Goal: Task Accomplishment & Management: Use online tool/utility

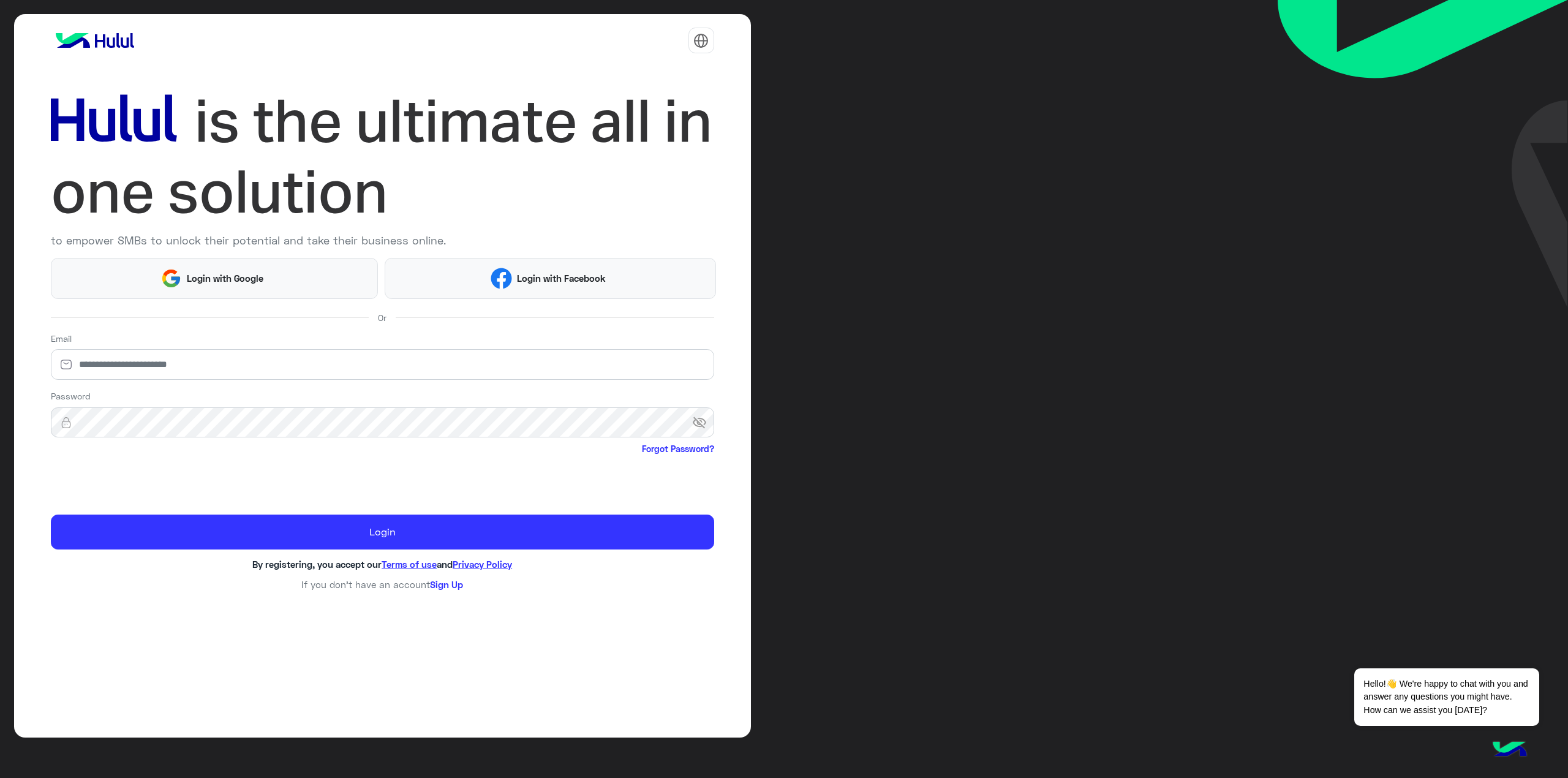
click at [645, 479] on div at bounding box center [382, 481] width 664 height 48
click at [356, 354] on input "email" at bounding box center [382, 364] width 664 height 30
type input "**********"
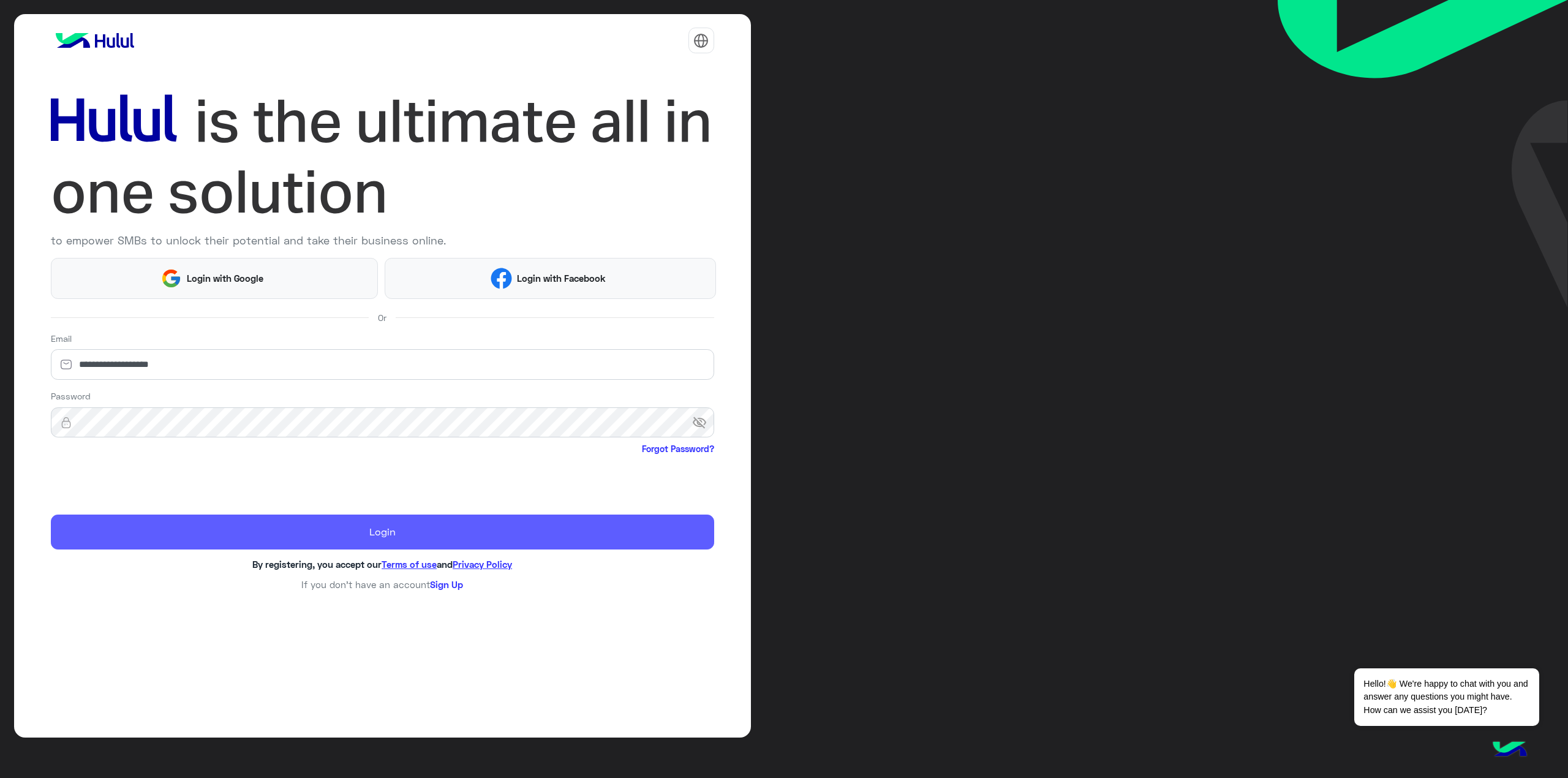
click at [178, 535] on button "Login" at bounding box center [382, 532] width 664 height 35
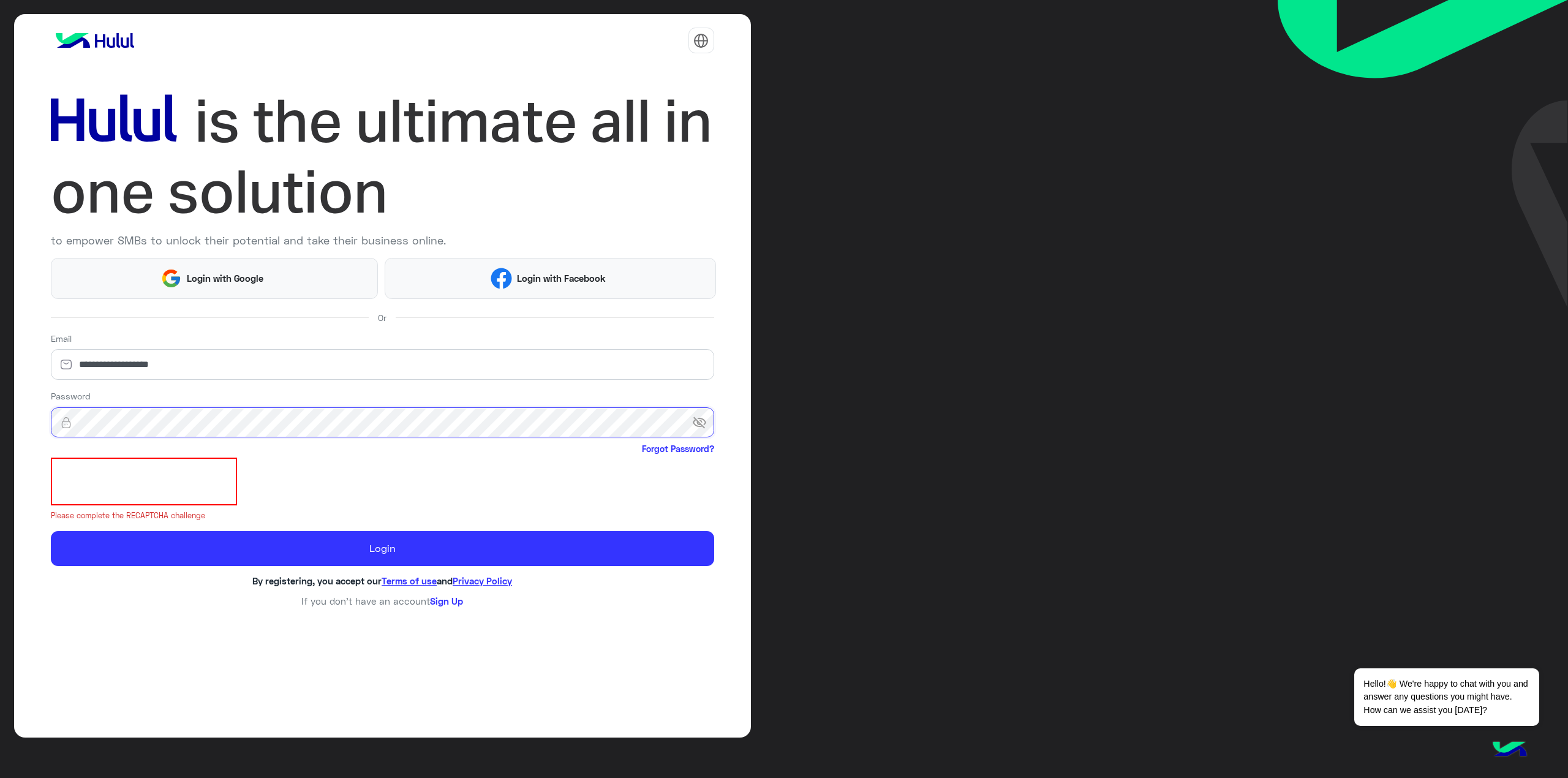
click at [51, 531] on button "Login" at bounding box center [382, 549] width 664 height 35
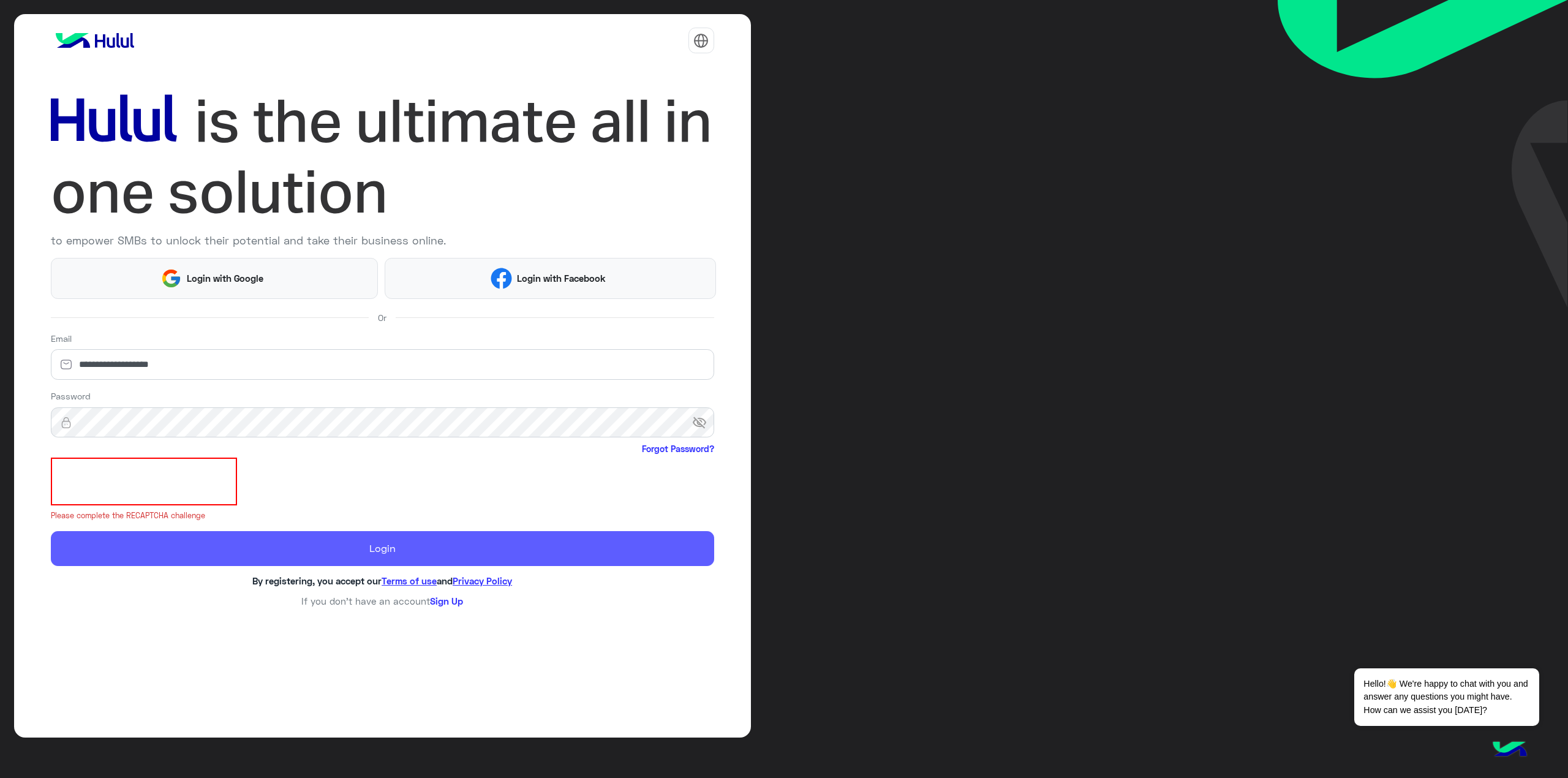
click at [150, 557] on button "Login" at bounding box center [382, 549] width 664 height 35
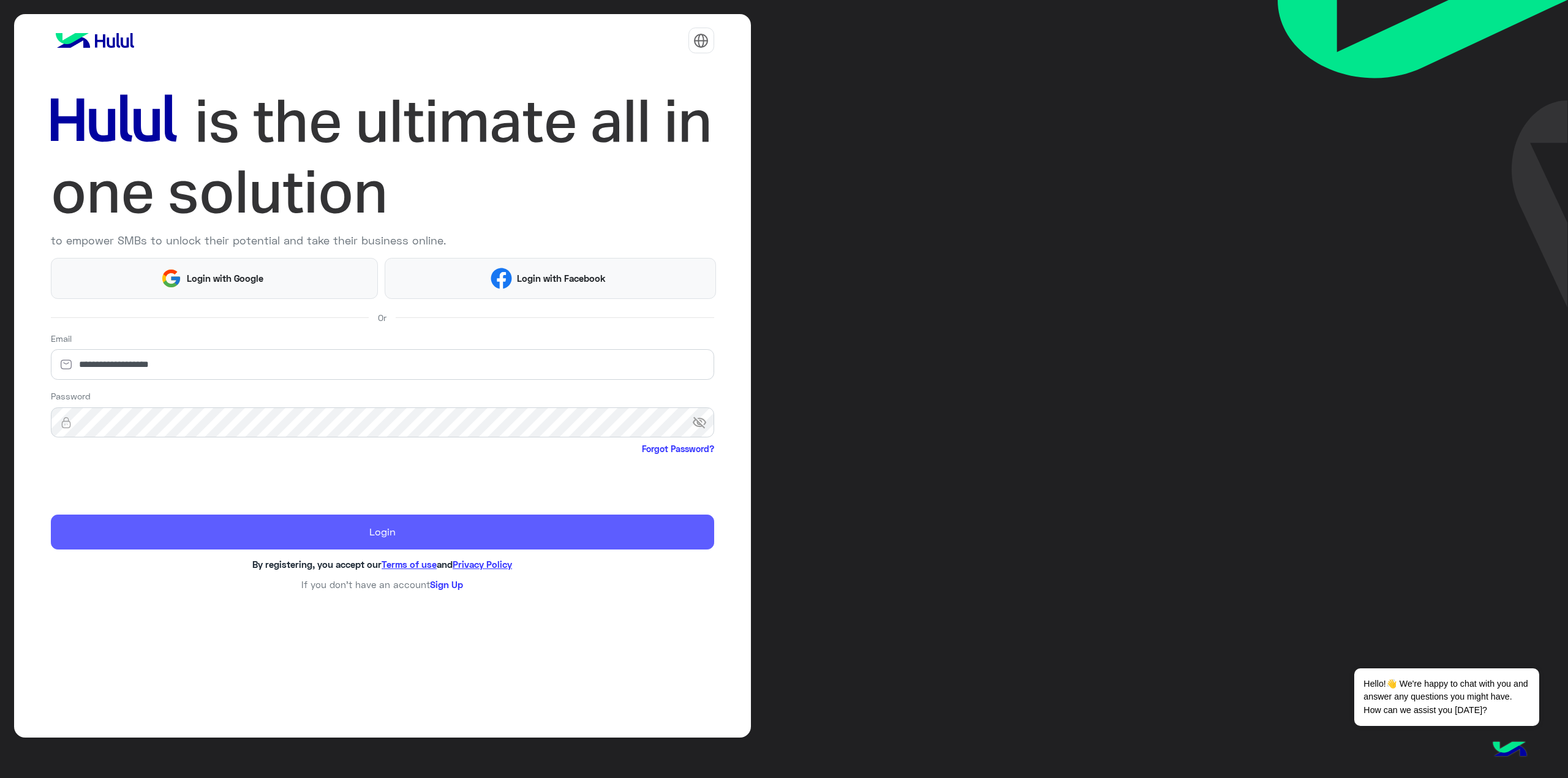
click at [150, 557] on div "**********" at bounding box center [383, 376] width 737 height 723
click at [150, 549] on button "Login" at bounding box center [382, 532] width 664 height 35
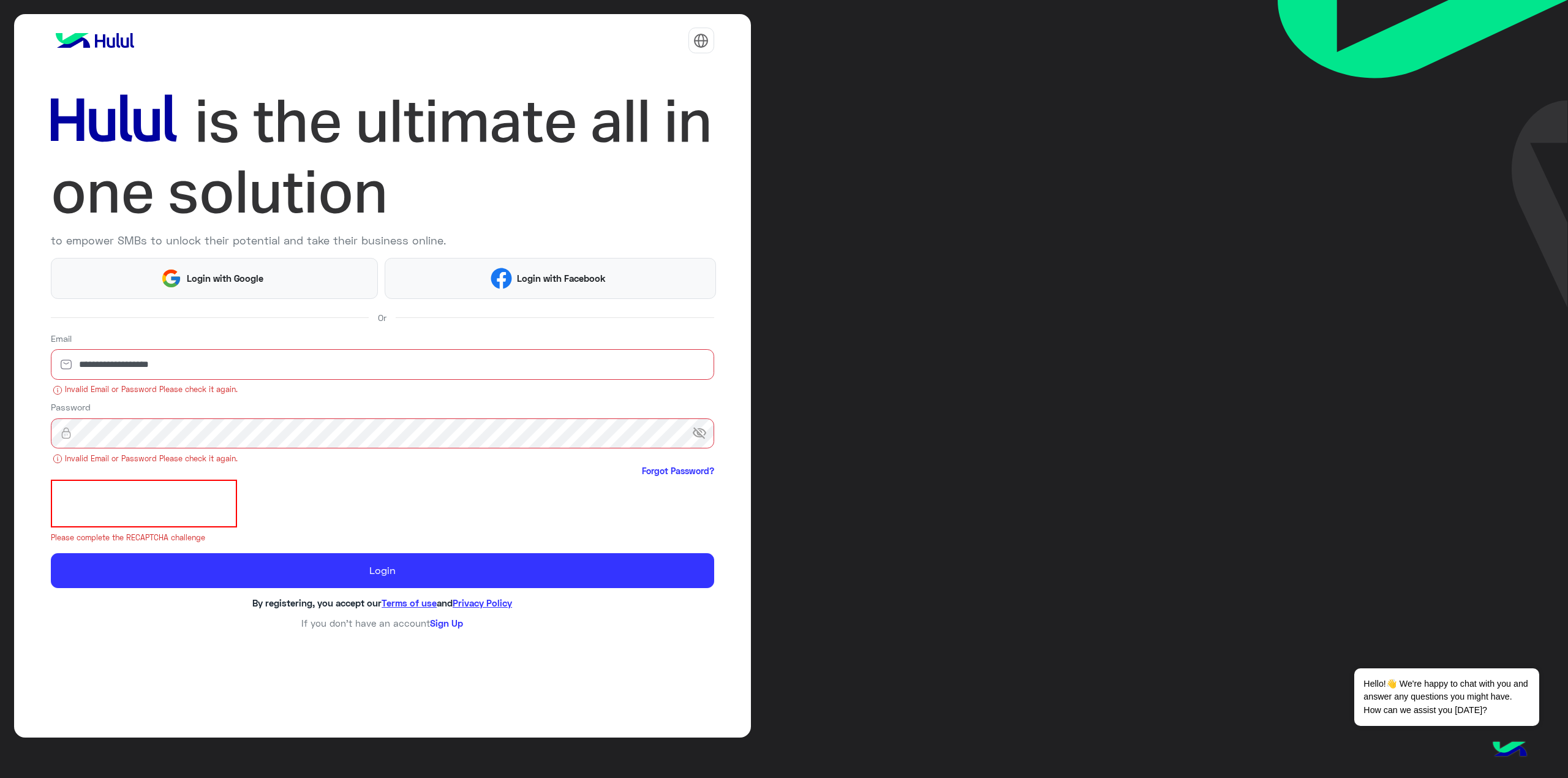
click at [696, 430] on span "visibility_off" at bounding box center [703, 432] width 22 height 22
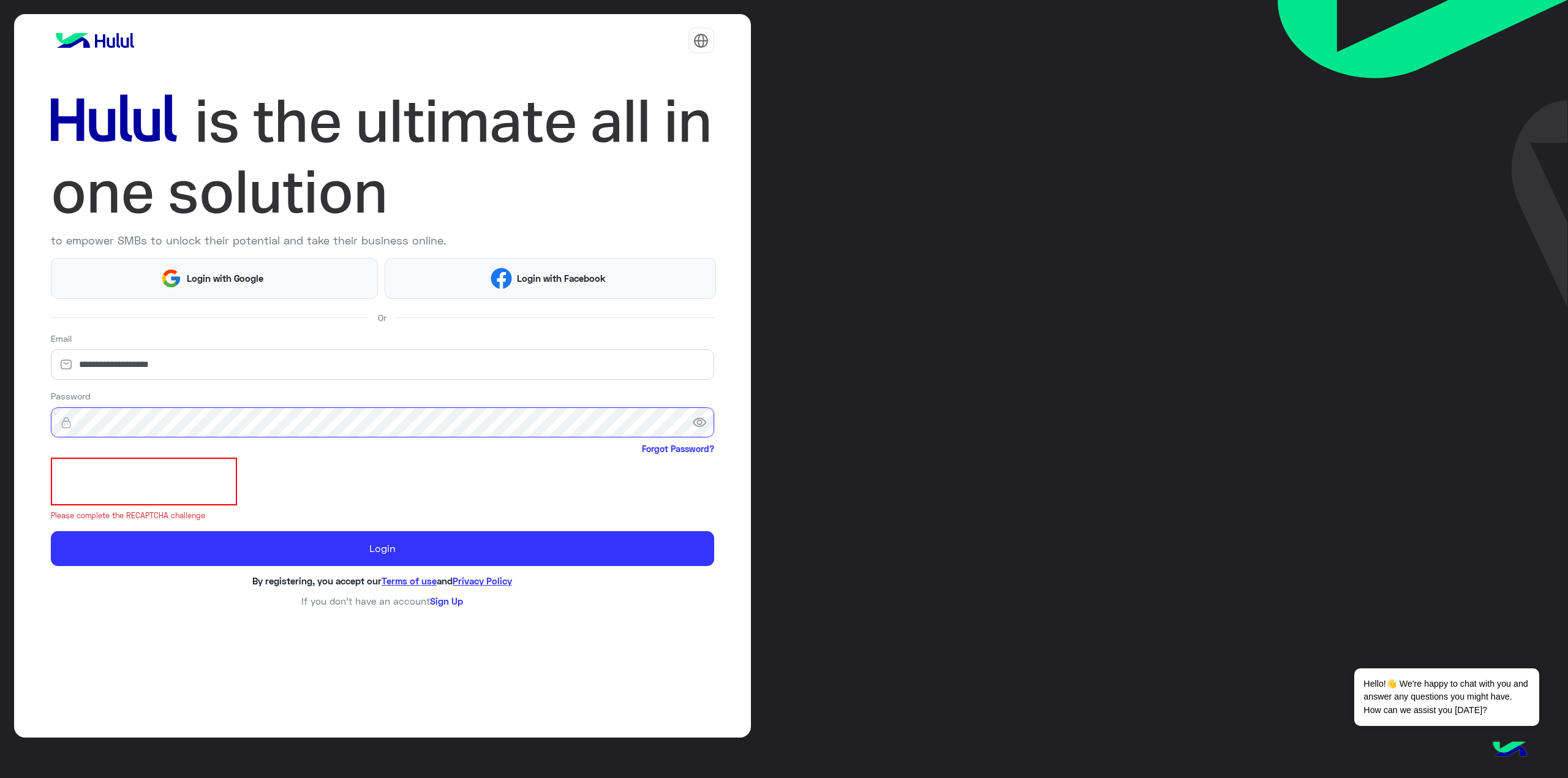
click at [51, 531] on button "Login" at bounding box center [382, 549] width 664 height 35
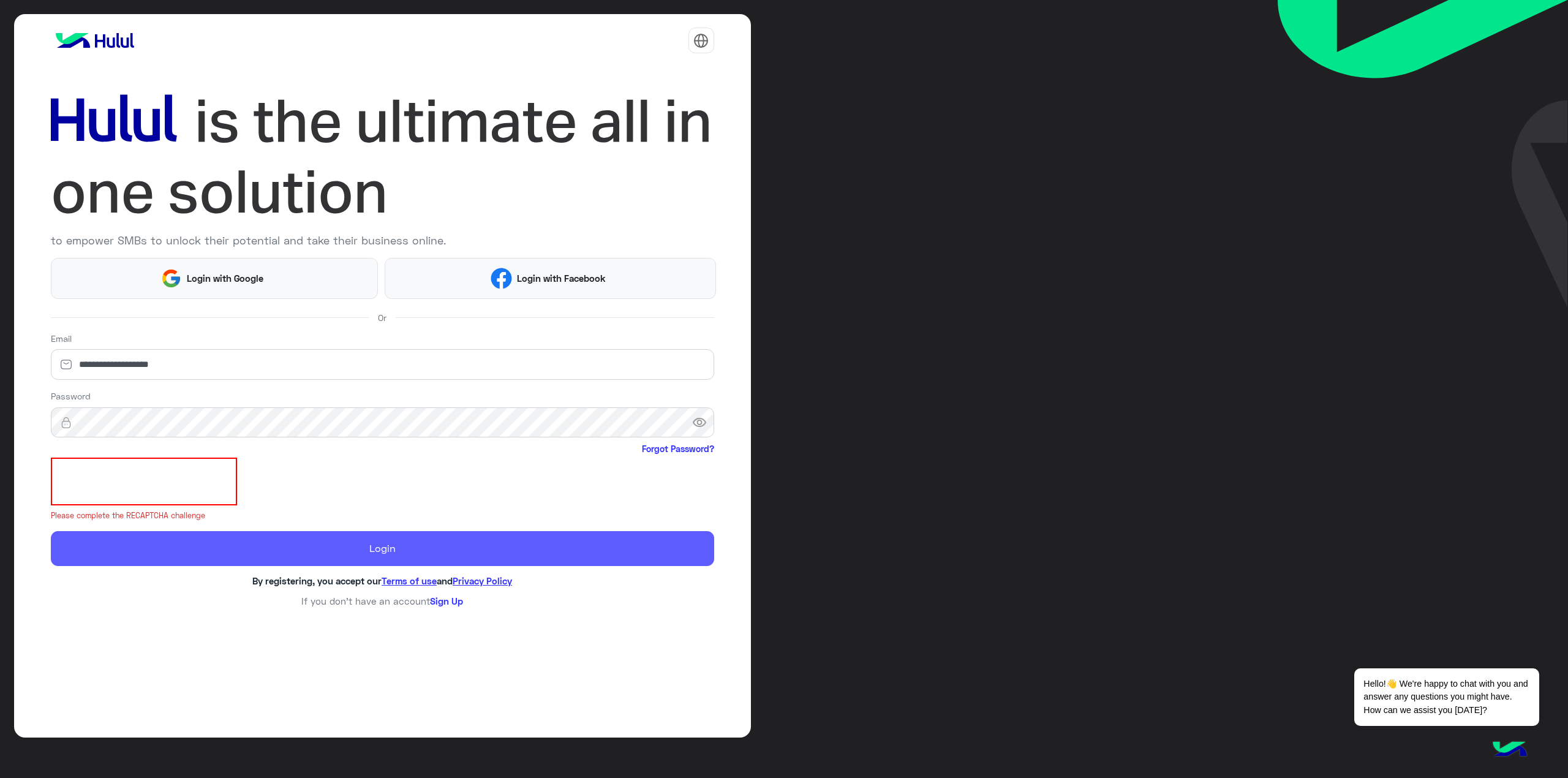
click at [188, 550] on button "Login" at bounding box center [382, 549] width 664 height 35
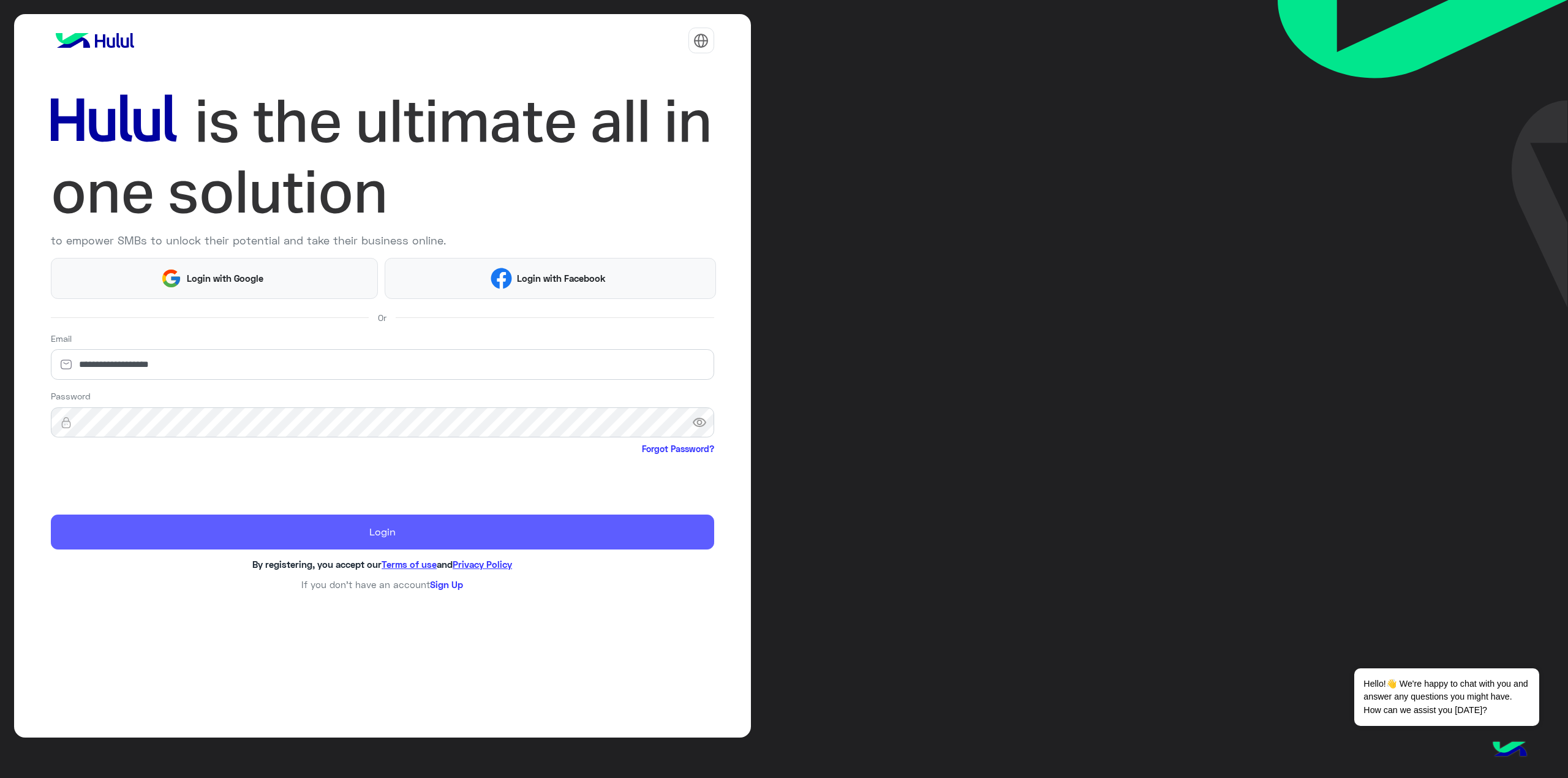
click at [197, 534] on button "Login" at bounding box center [382, 532] width 664 height 35
click at [173, 544] on button "Login" at bounding box center [382, 532] width 664 height 35
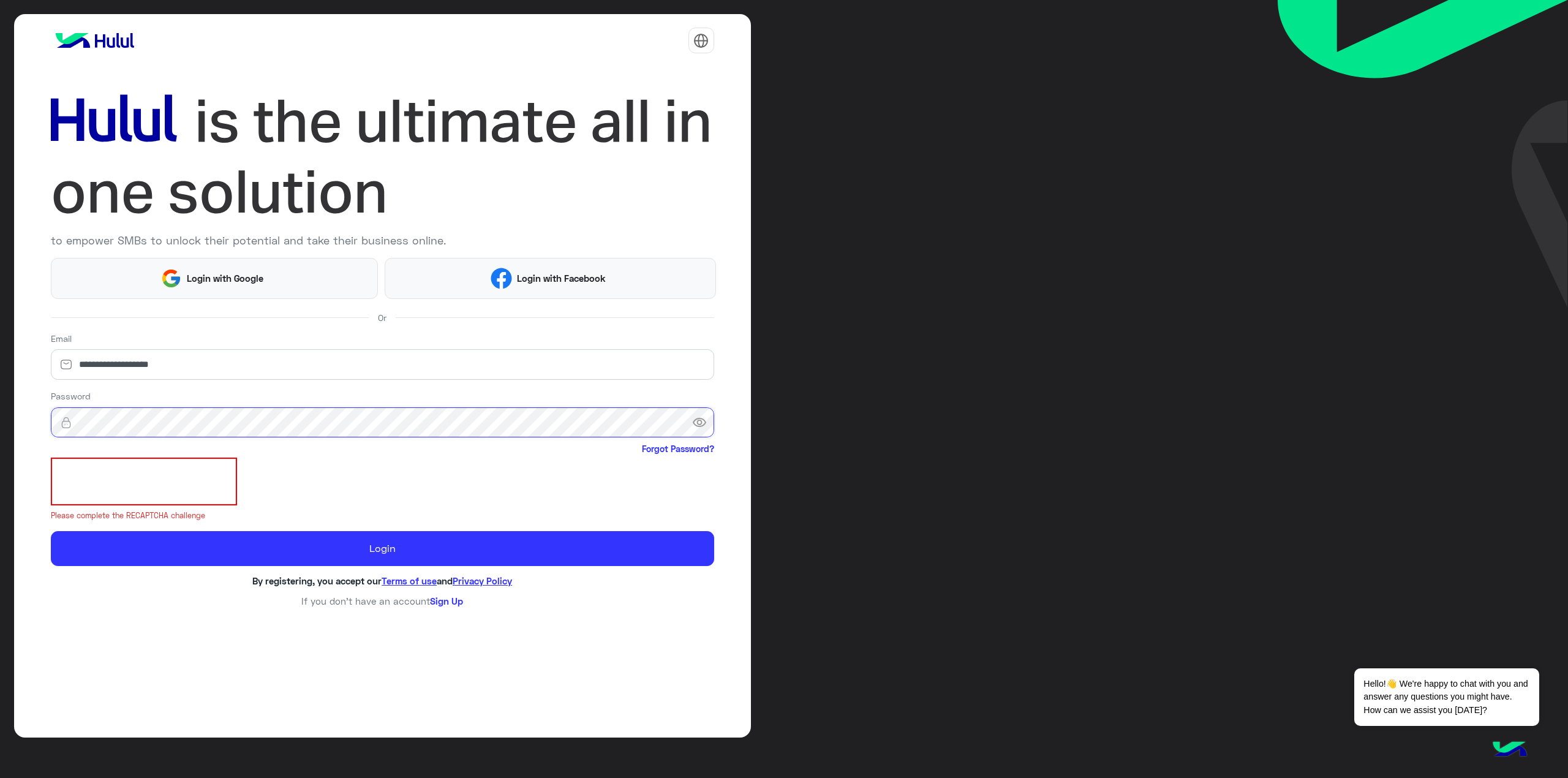
click at [51, 531] on button "Login" at bounding box center [382, 549] width 664 height 35
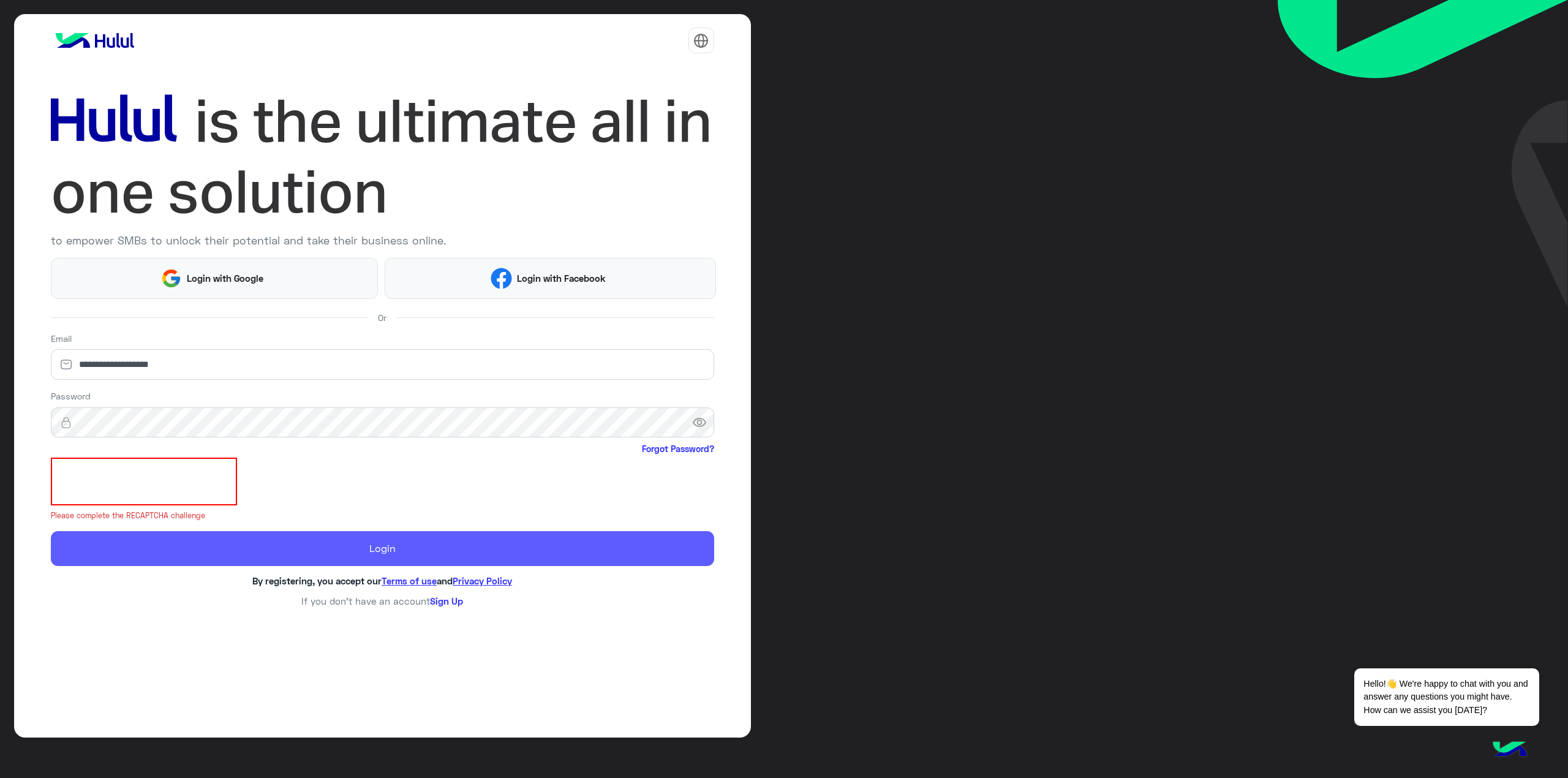
click at [119, 552] on button "Login" at bounding box center [382, 549] width 664 height 35
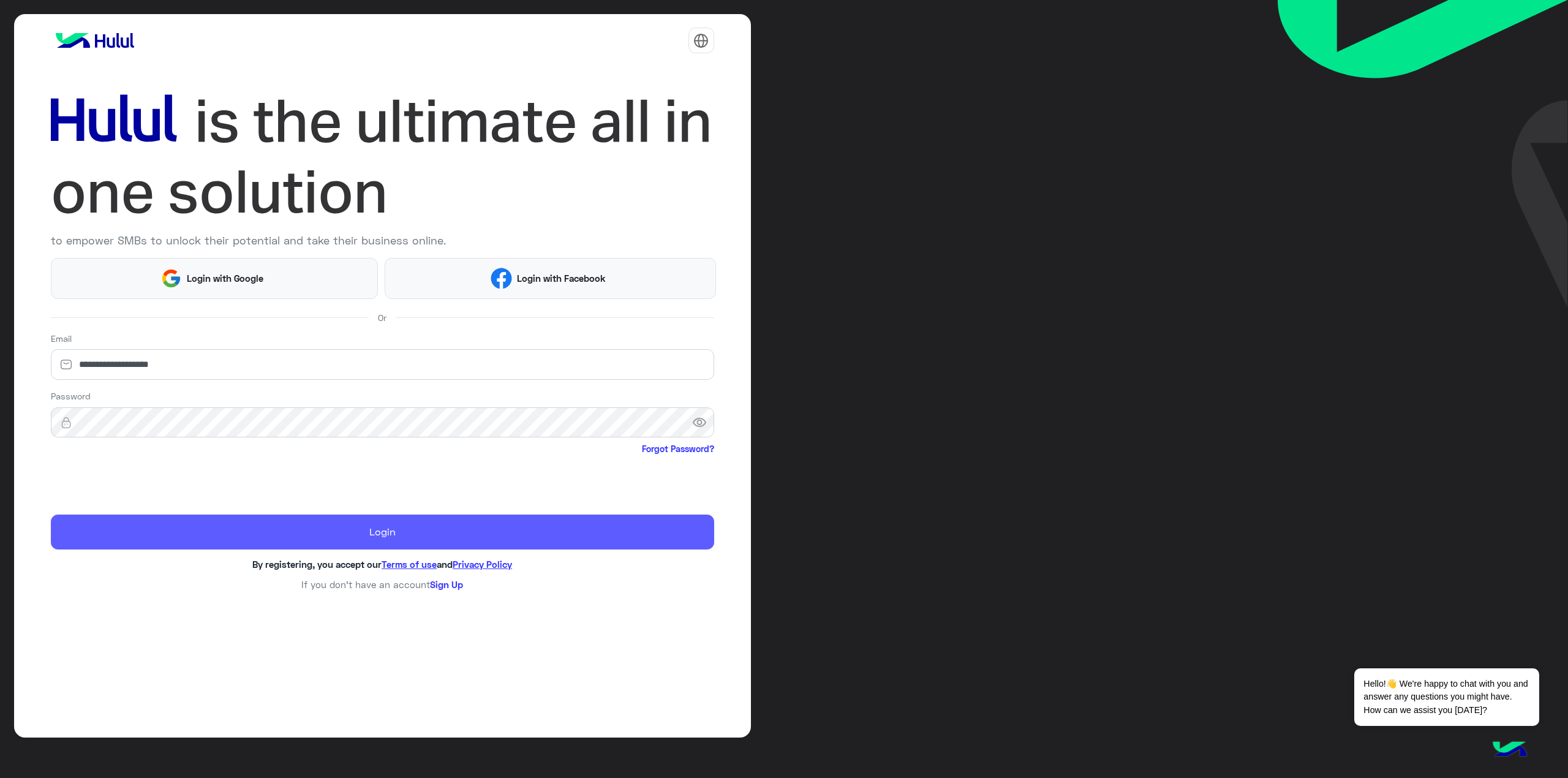
click at [123, 537] on button "Login" at bounding box center [382, 532] width 664 height 35
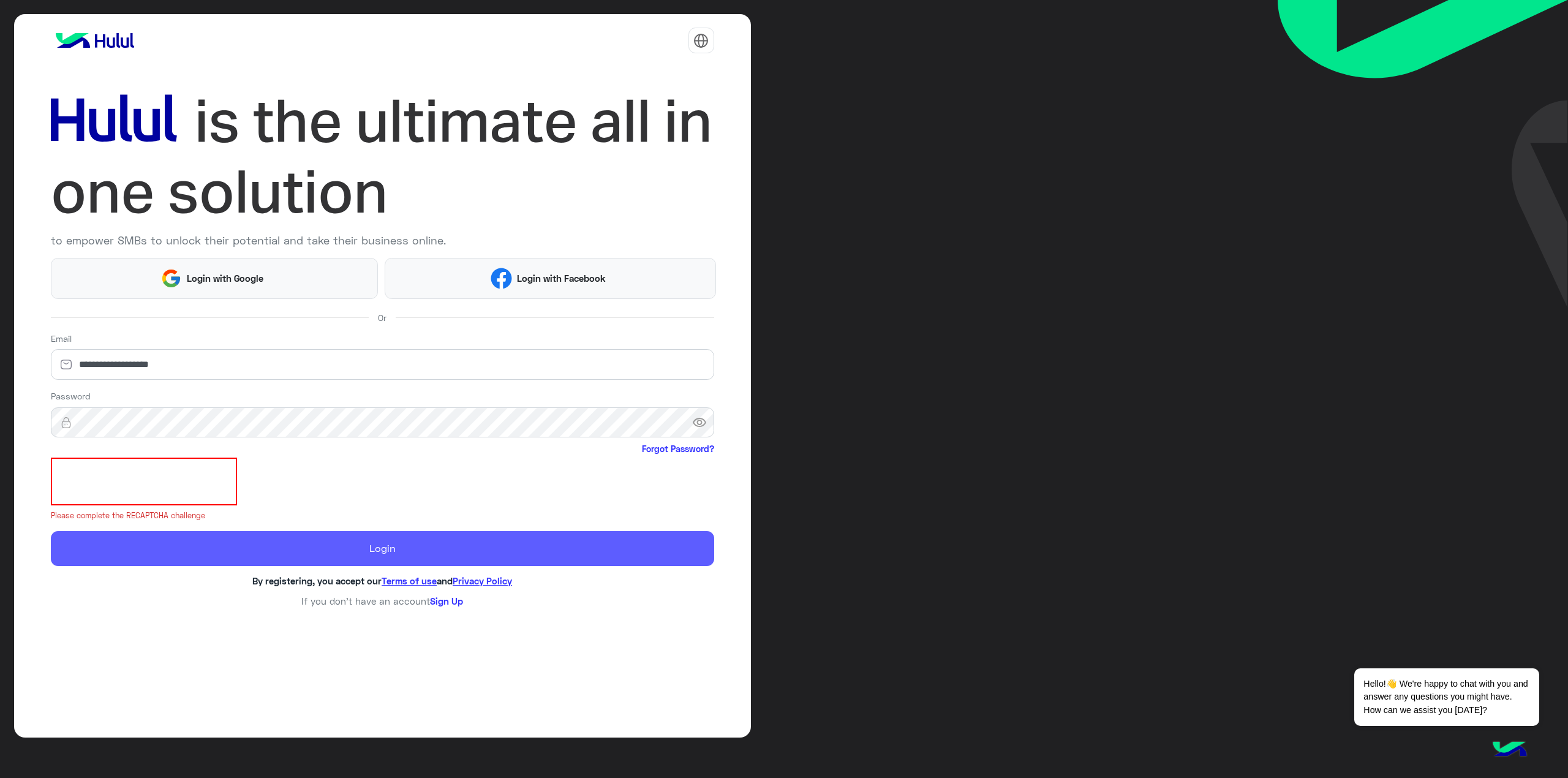
click at [176, 551] on button "Login" at bounding box center [382, 549] width 664 height 35
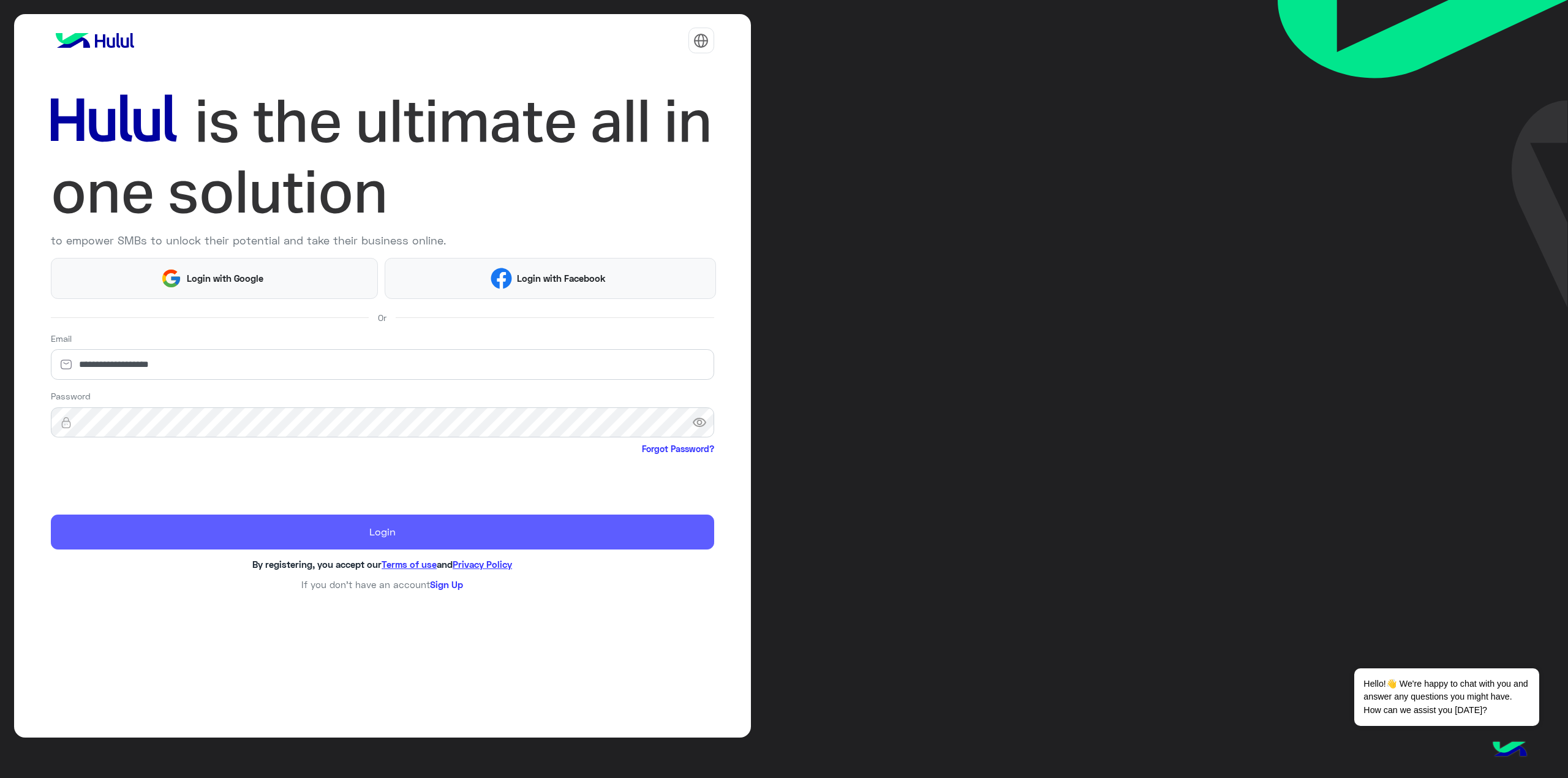
click at [172, 542] on button "Login" at bounding box center [382, 532] width 664 height 35
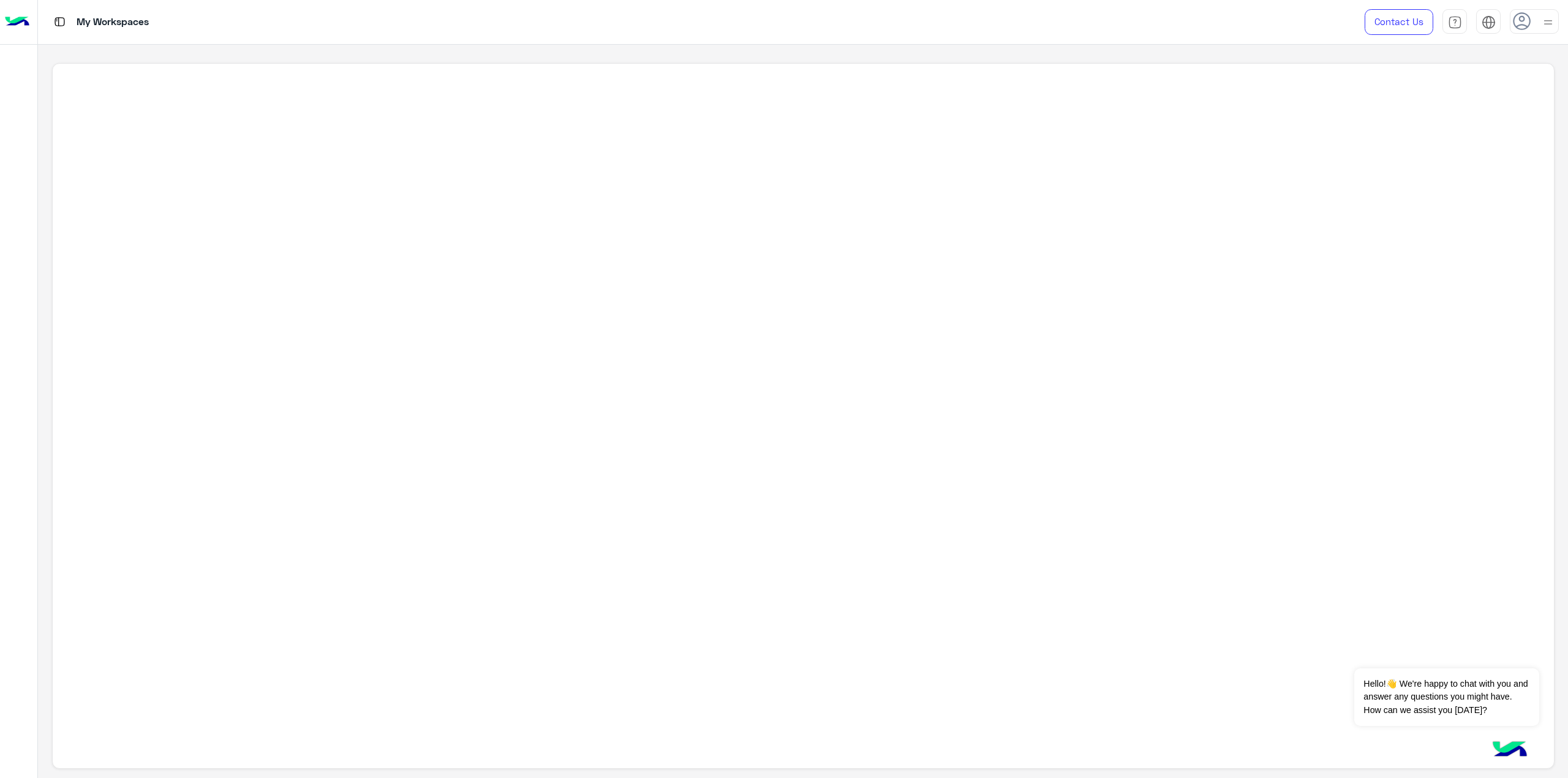
click at [1017, 400] on div at bounding box center [803, 416] width 1503 height 706
click at [1524, 655] on button "Dismiss ✕" at bounding box center [1503, 653] width 74 height 24
click at [1528, 25] on icon at bounding box center [1522, 21] width 18 height 18
click at [1553, 17] on img at bounding box center [1548, 23] width 14 height 14
click at [910, 393] on div at bounding box center [803, 416] width 1503 height 706
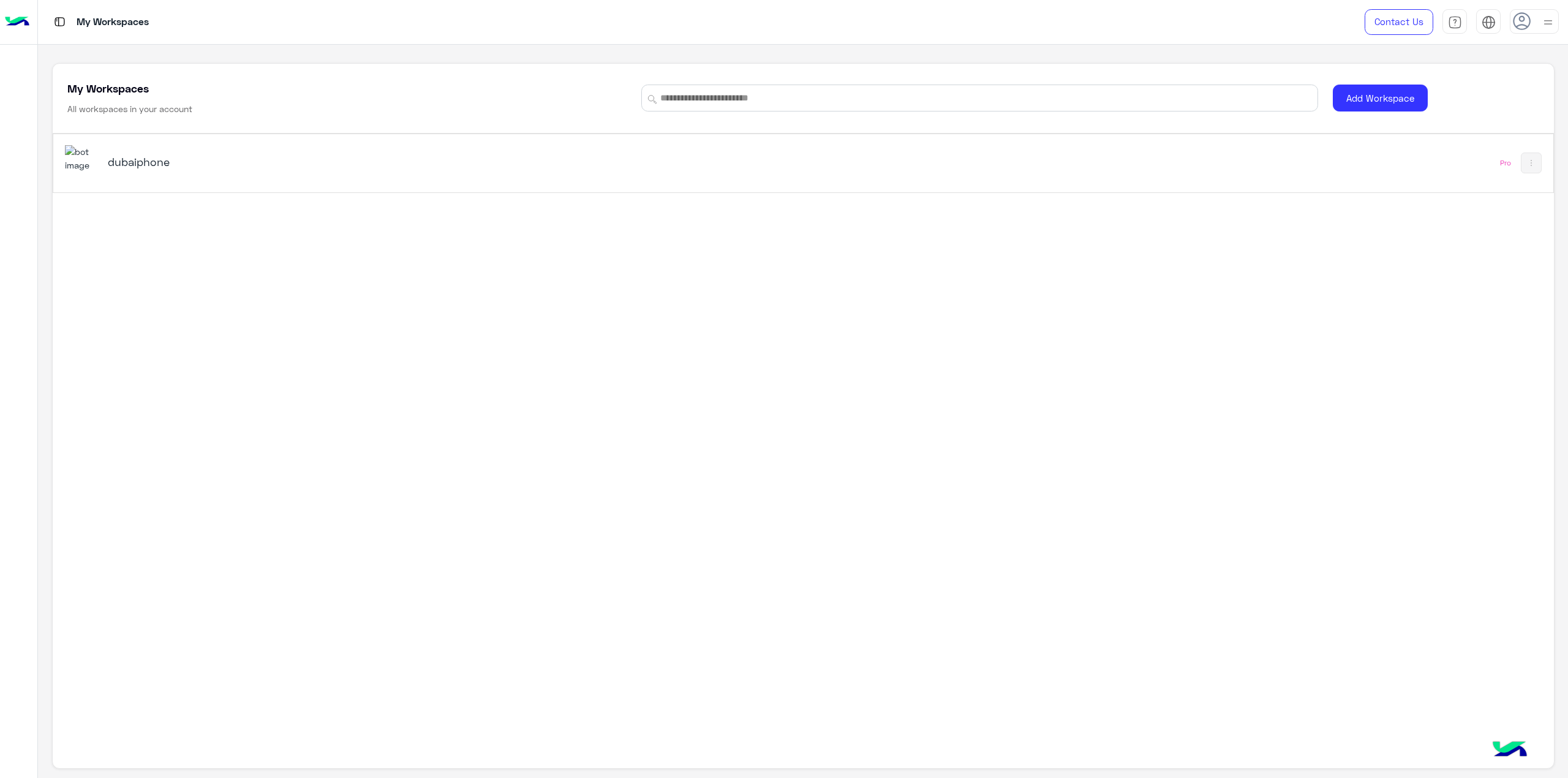
click at [272, 167] on h5 "dubaiphone" at bounding box center [374, 161] width 532 height 14
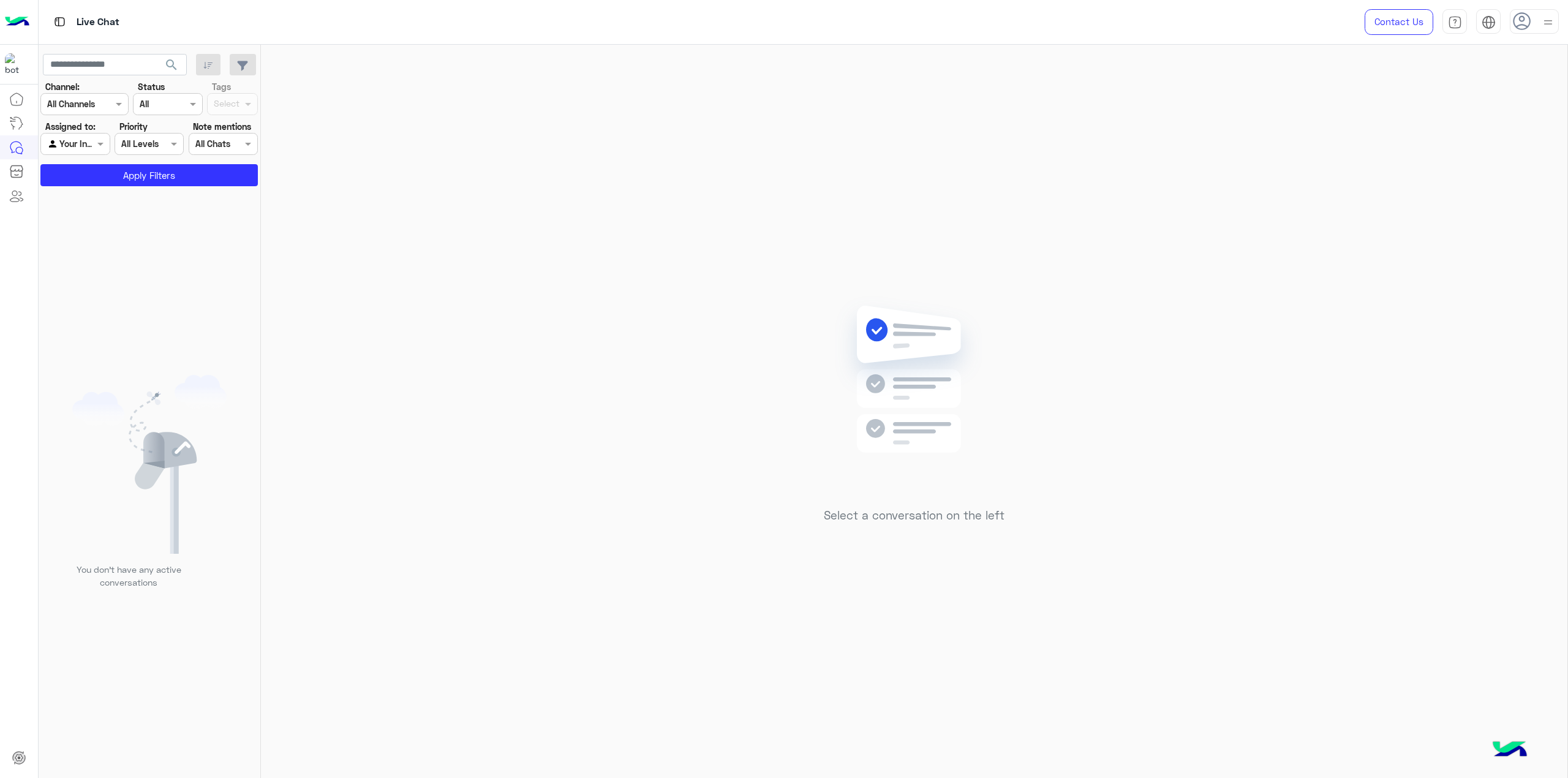
click at [769, 466] on div "Select a conversation on the left" at bounding box center [914, 413] width 1307 height 738
click at [90, 150] on div "Your Inbox" at bounding box center [70, 144] width 46 height 14
click at [88, 144] on div at bounding box center [74, 144] width 68 height 14
click at [1537, 11] on div at bounding box center [1535, 21] width 49 height 24
click at [1544, 26] on img at bounding box center [1548, 23] width 14 height 14
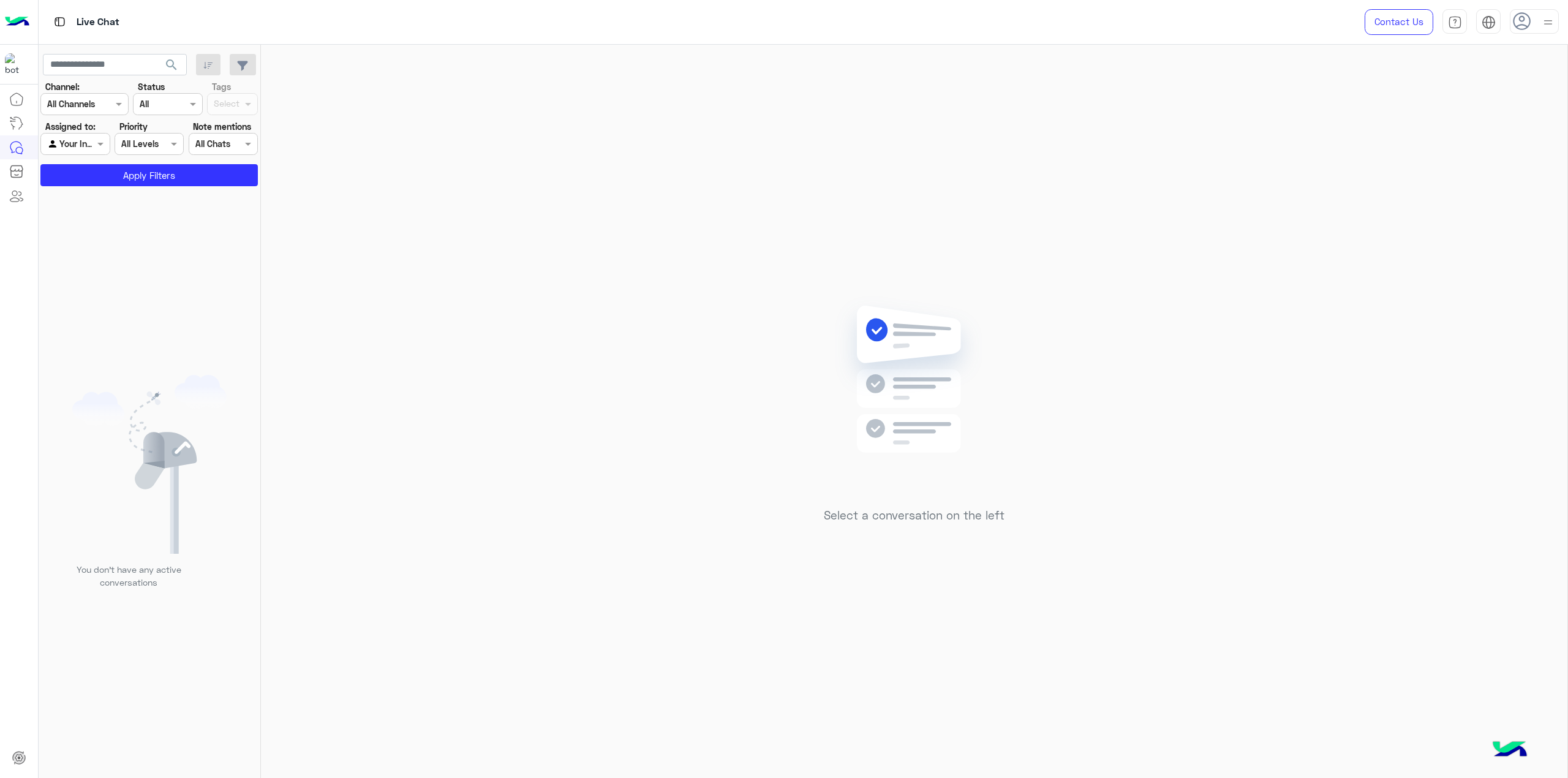
click at [1539, 24] on div at bounding box center [1535, 21] width 49 height 24
click at [951, 176] on div "Select a conversation on the left" at bounding box center [914, 413] width 1307 height 738
click at [567, 320] on div "Select a conversation on the left" at bounding box center [914, 413] width 1307 height 738
click at [594, 239] on div "Select a conversation on the left" at bounding box center [914, 413] width 1307 height 738
click at [1532, 20] on icon at bounding box center [1522, 21] width 18 height 18
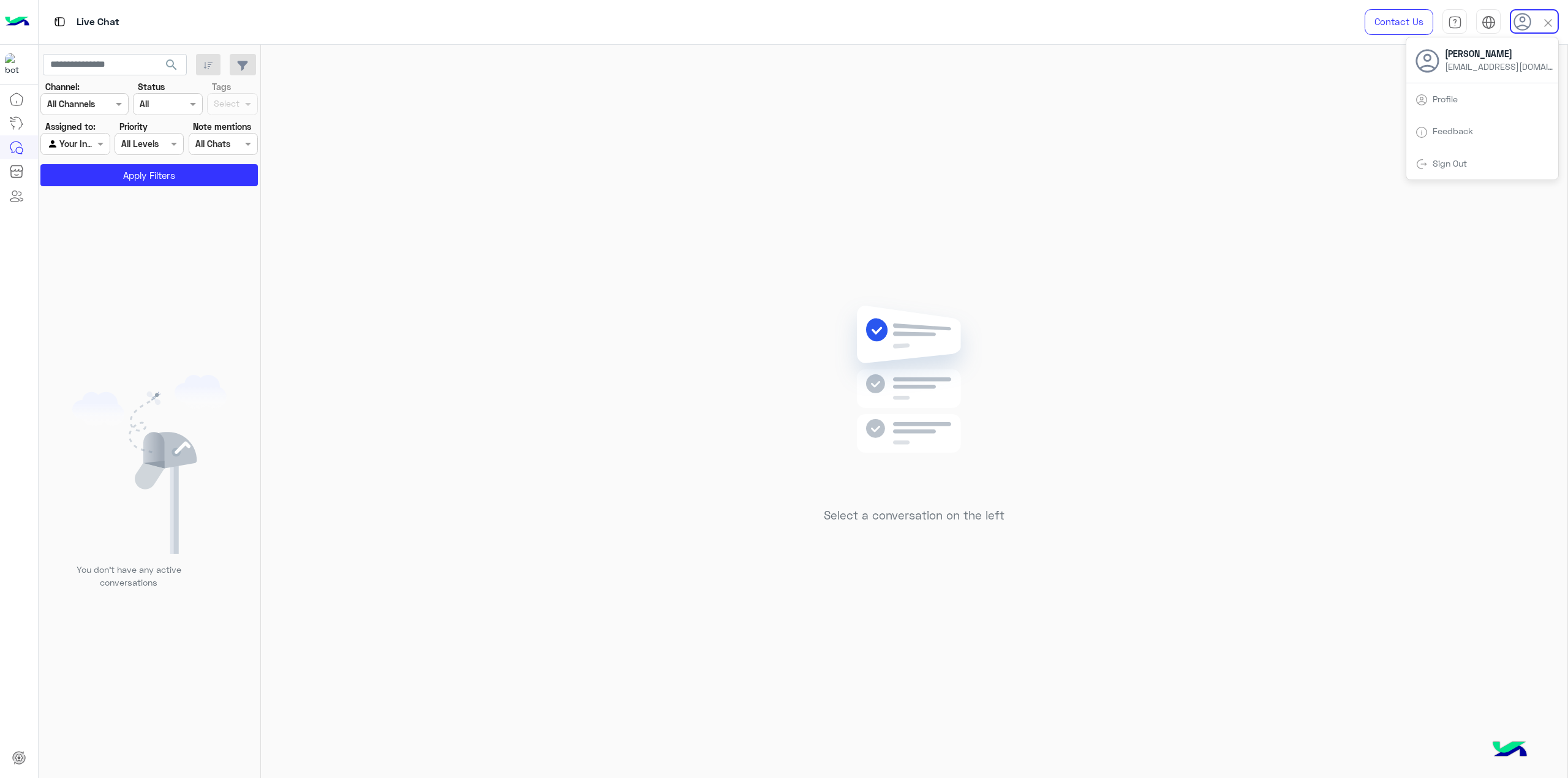
click at [1221, 80] on div "Select a conversation on the left" at bounding box center [914, 413] width 1307 height 738
click at [1532, 30] on div at bounding box center [1535, 21] width 49 height 24
click at [1523, 17] on icon at bounding box center [1522, 21] width 18 height 18
click at [1523, 17] on icon at bounding box center [1523, 22] width 18 height 18
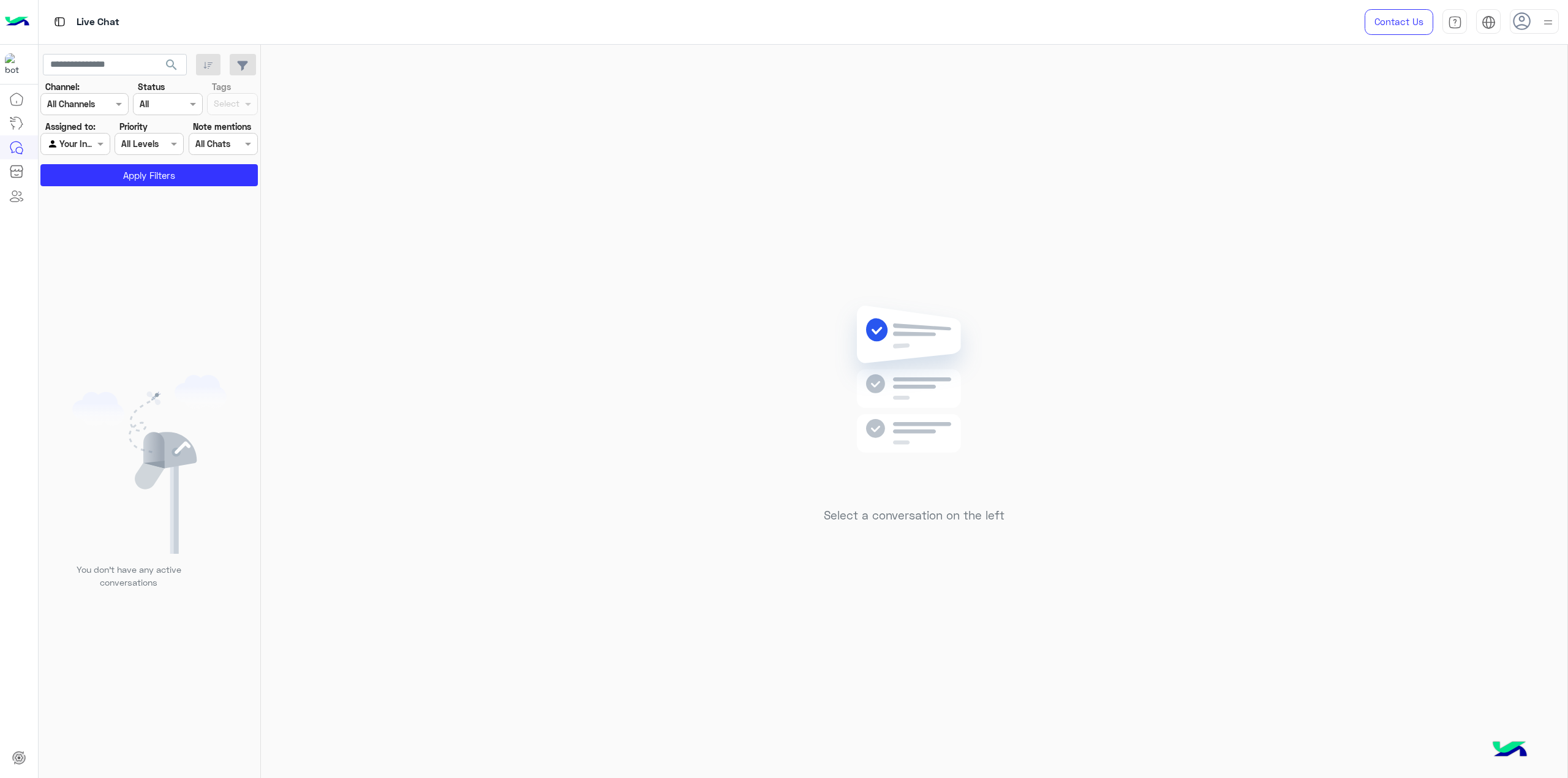
click at [14, 24] on img at bounding box center [17, 22] width 24 height 26
click at [11, 55] on img at bounding box center [15, 64] width 22 height 22
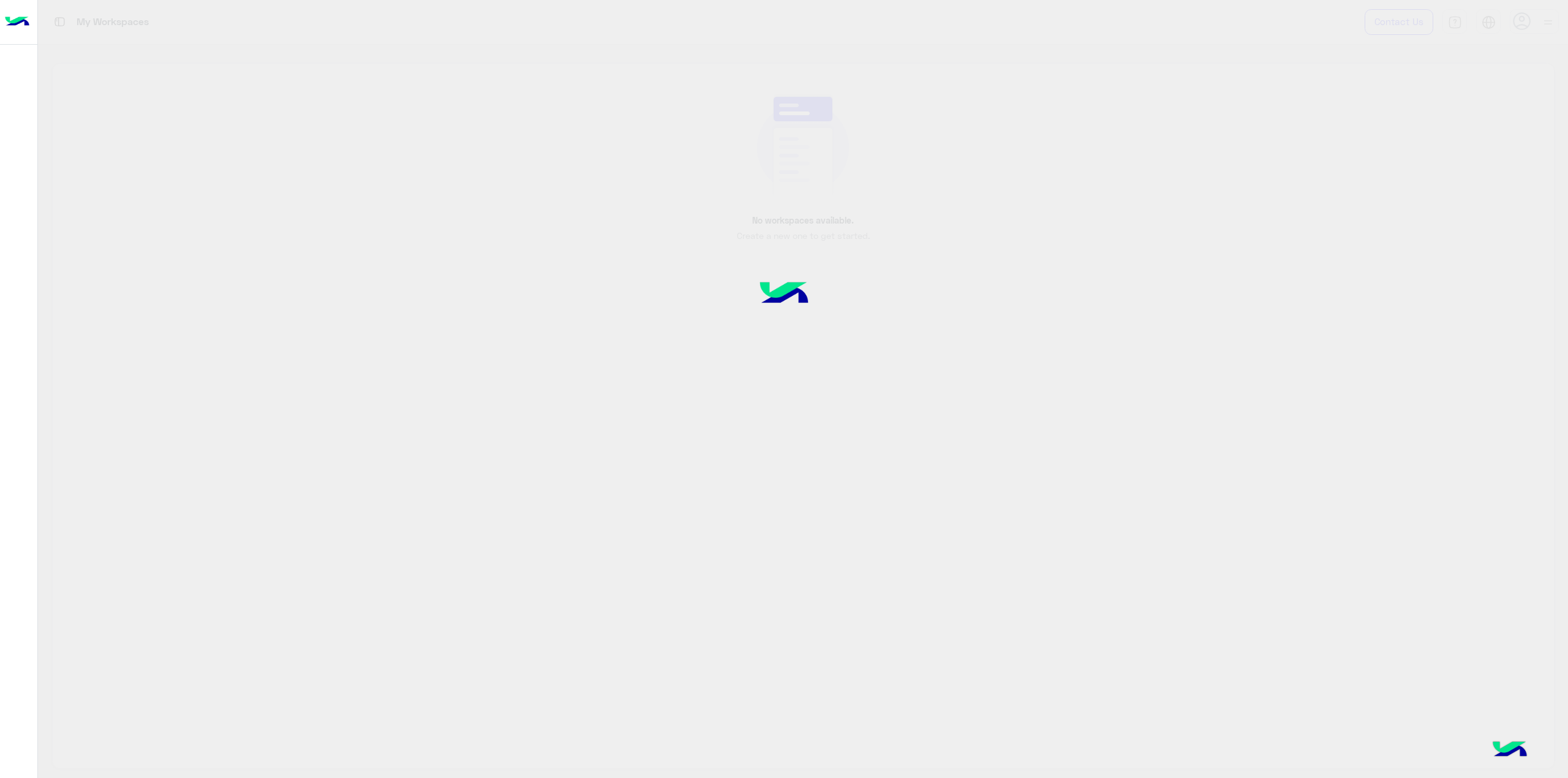
click at [14, 92] on div at bounding box center [18, 406] width 37 height 718
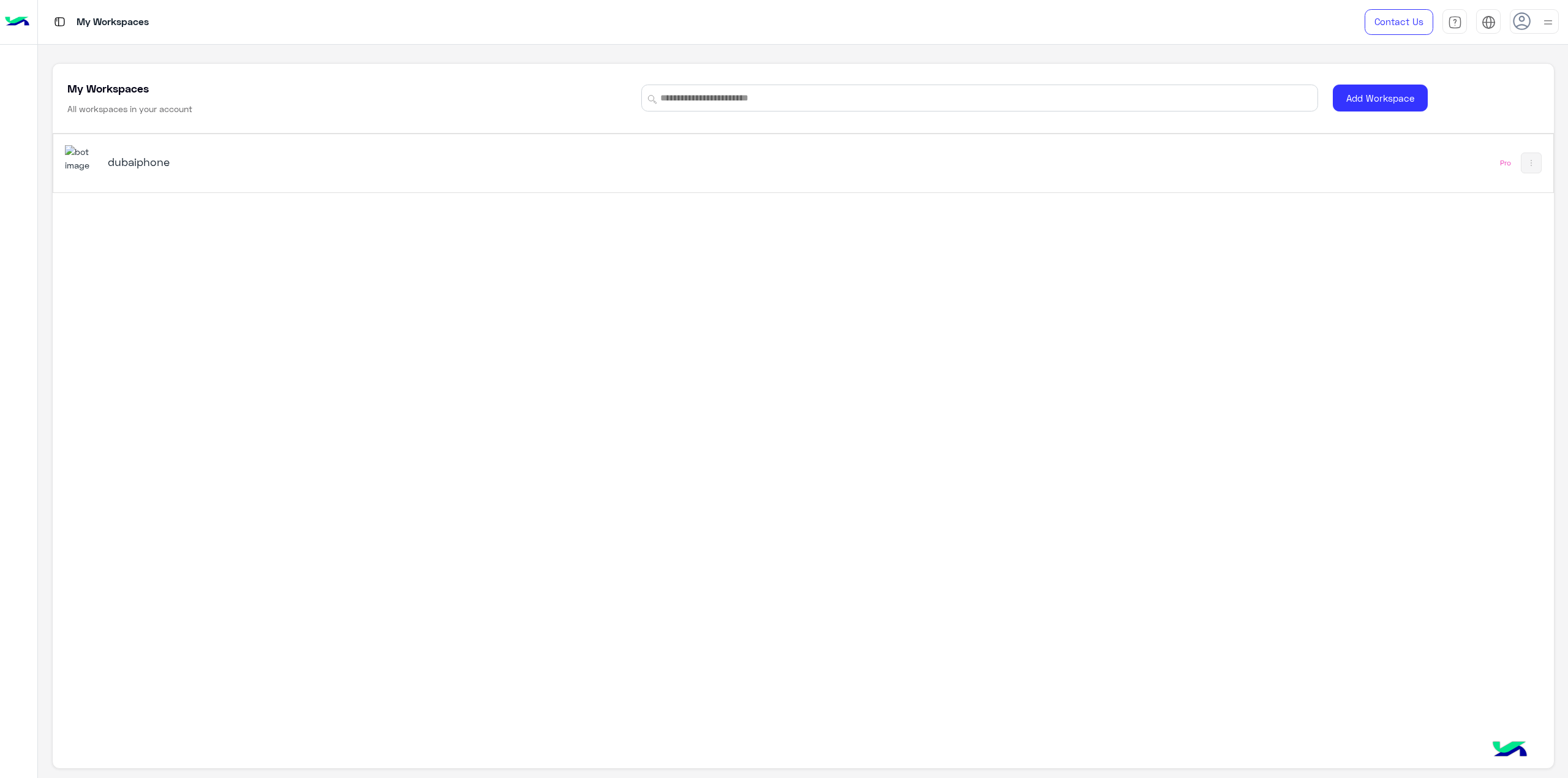
click at [1528, 172] on button at bounding box center [1531, 163] width 21 height 21
click at [1245, 172] on div at bounding box center [784, 389] width 1568 height 778
click at [1245, 172] on div "dubaiphone Pro" at bounding box center [803, 163] width 1500 height 59
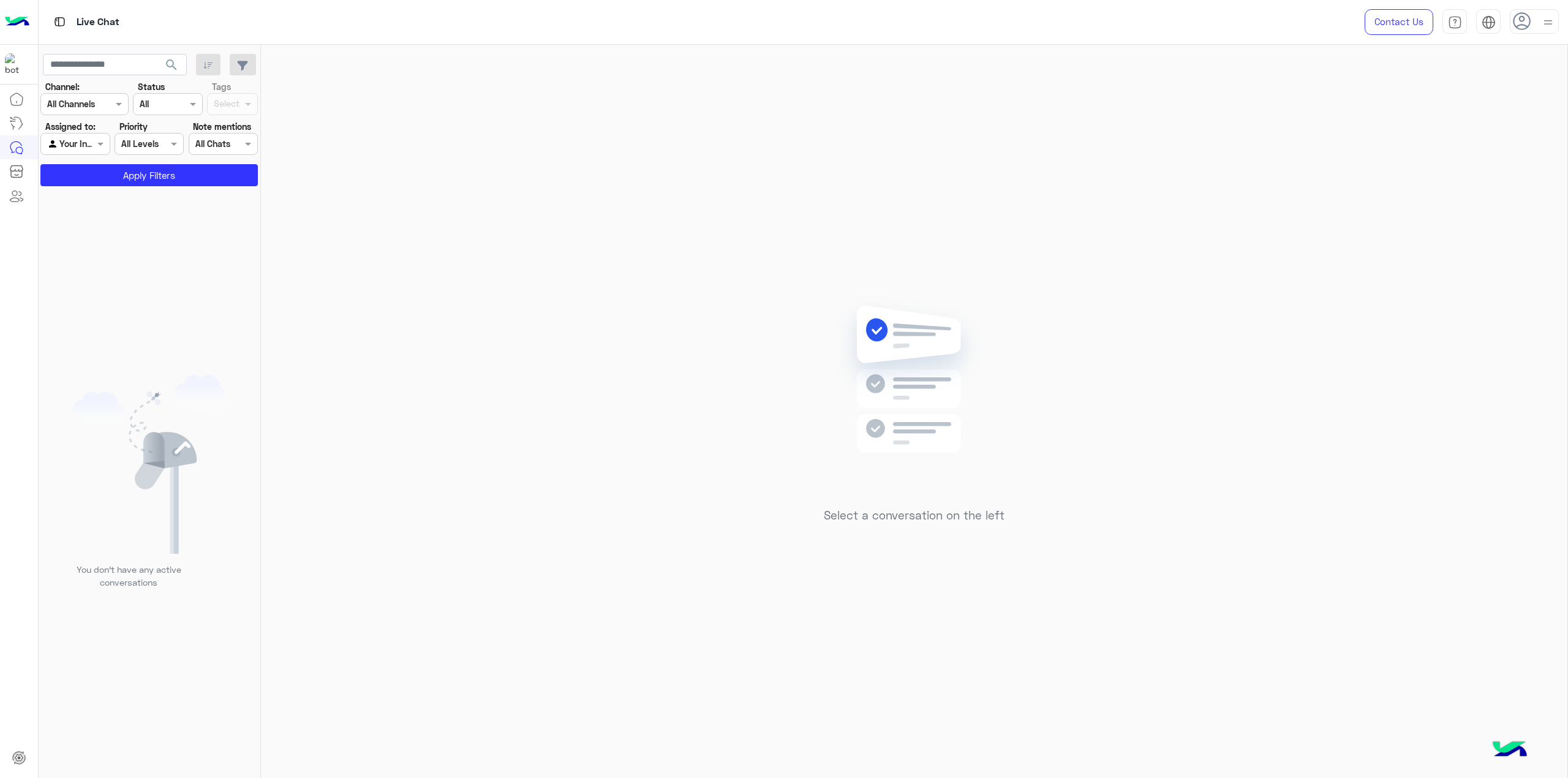
click at [640, 403] on div "Select a conversation on the left" at bounding box center [914, 413] width 1307 height 738
click at [1490, 17] on img at bounding box center [1489, 22] width 14 height 14
